Goal: Navigation & Orientation: Go to known website

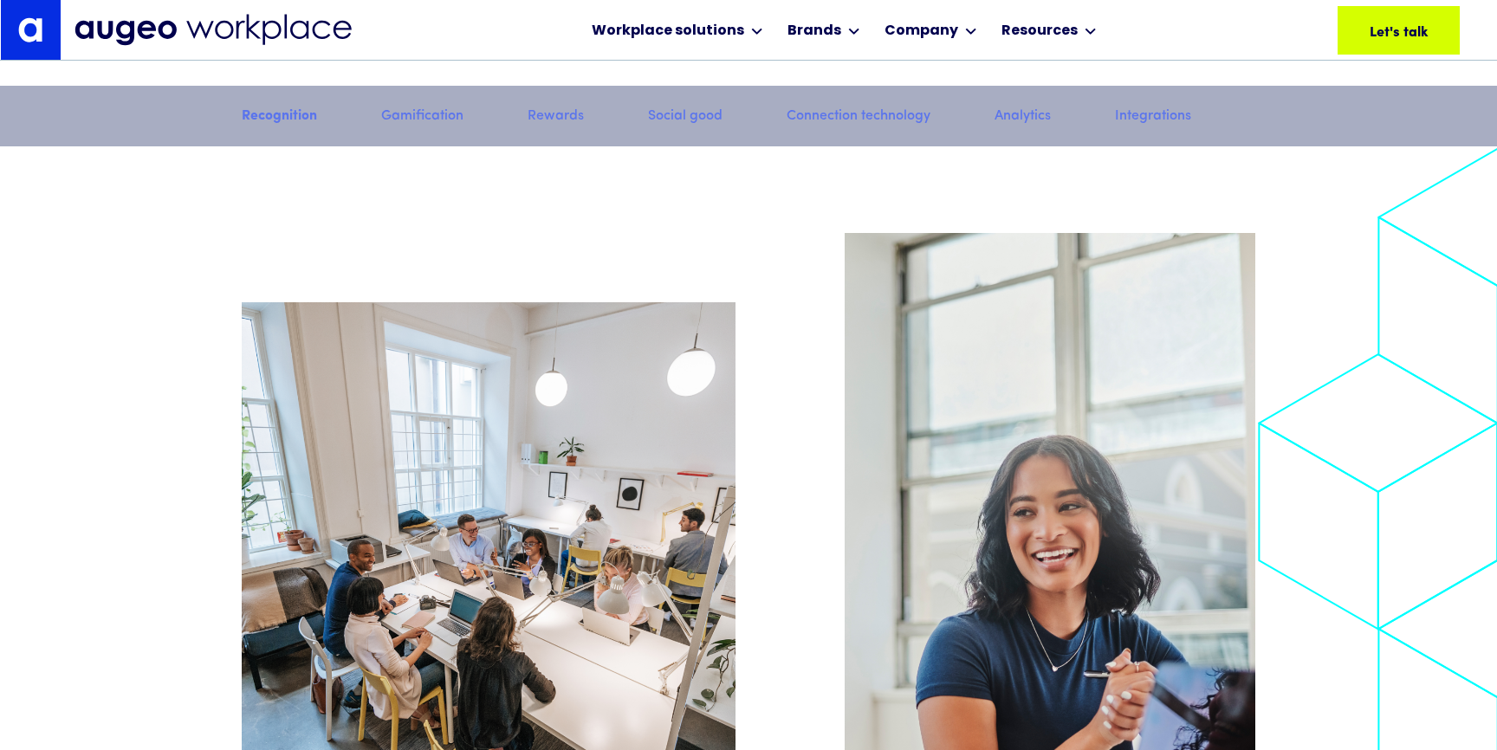
scroll to position [1712, 0]
